Goal: Task Accomplishment & Management: Manage account settings

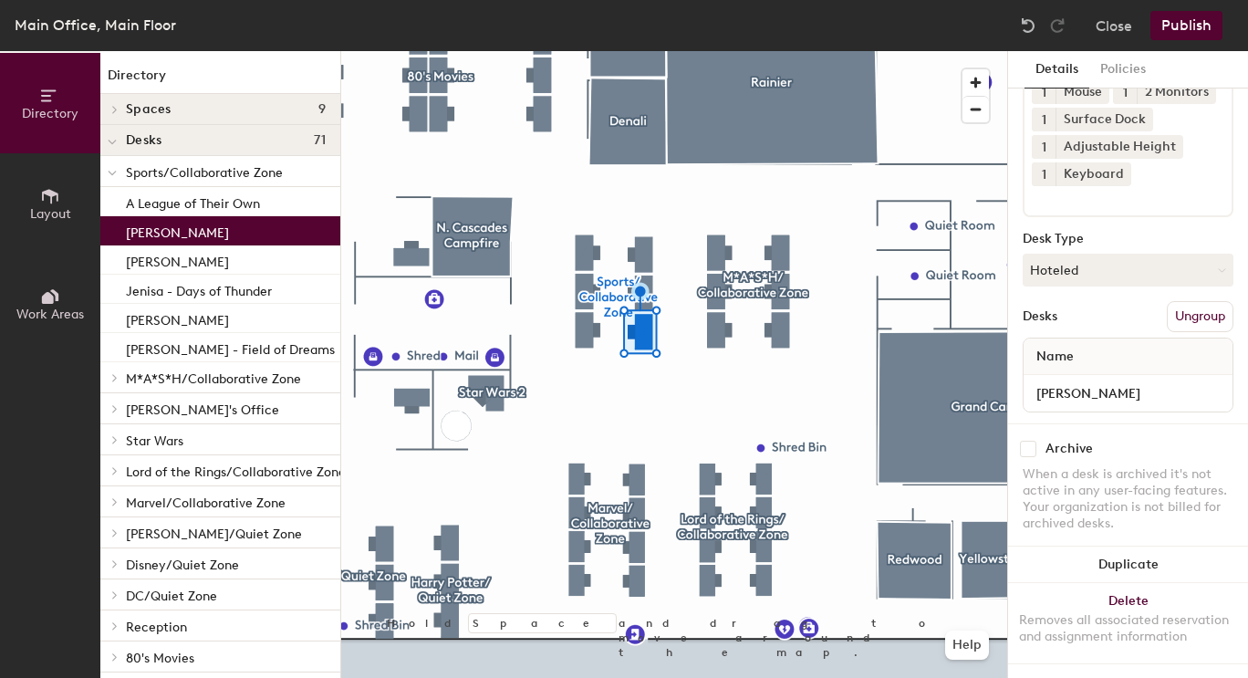
scroll to position [153, 0]
click at [1109, 254] on button "Hoteled" at bounding box center [1127, 270] width 211 height 33
click at [1077, 313] on div "Assigned" at bounding box center [1114, 326] width 182 height 27
click at [1040, 387] on input "[PERSON_NAME]" at bounding box center [1128, 393] width 202 height 26
click at [1032, 380] on input "[PERSON_NAME]" at bounding box center [1128, 393] width 202 height 26
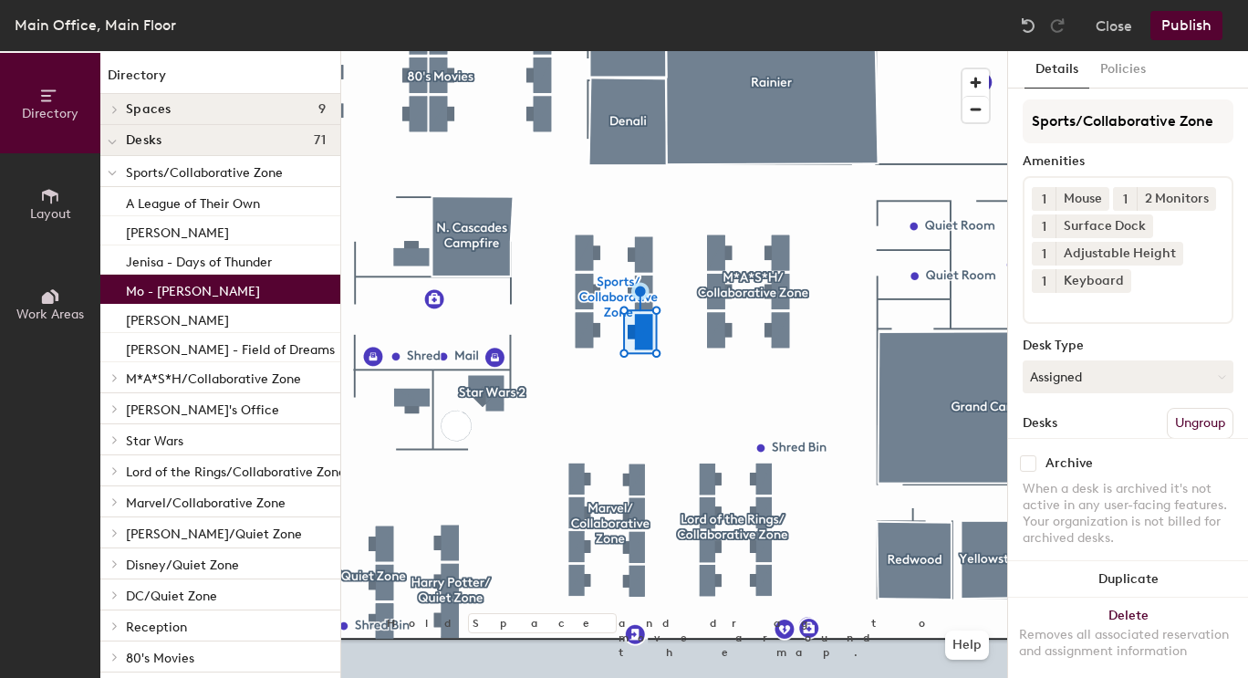
scroll to position [0, 0]
type input "Mo - [PERSON_NAME]"
click at [1197, 24] on button "Publish" at bounding box center [1186, 25] width 72 height 29
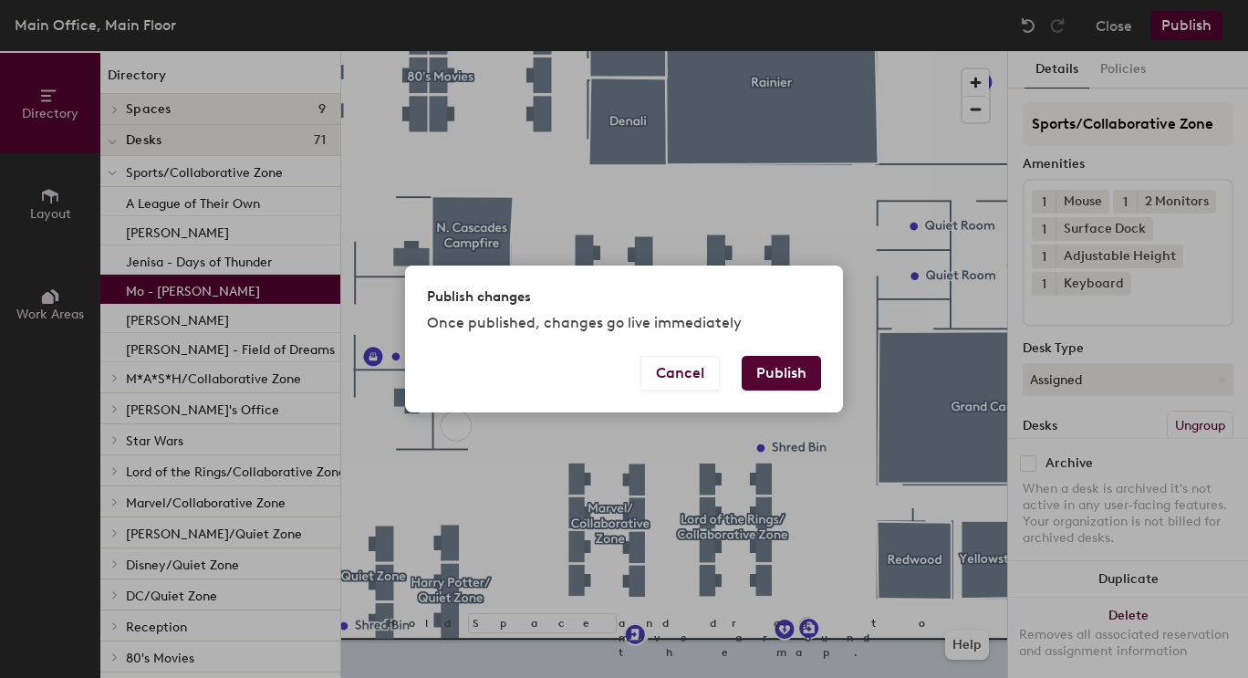
click at [779, 368] on button "Publish" at bounding box center [780, 373] width 79 height 35
